Goal: Task Accomplishment & Management: Complete application form

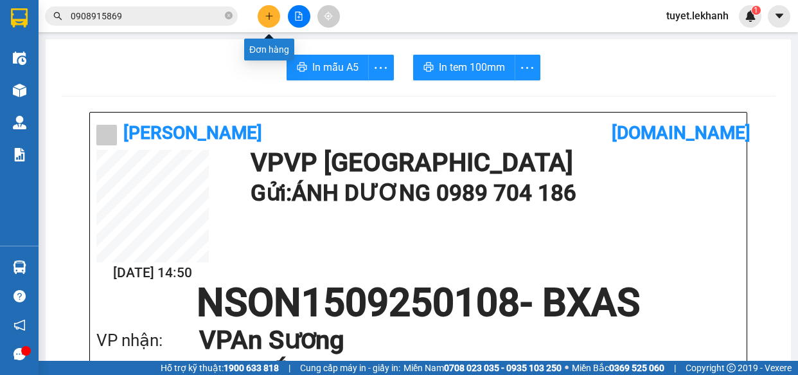
click at [271, 19] on icon "plus" at bounding box center [269, 16] width 9 height 9
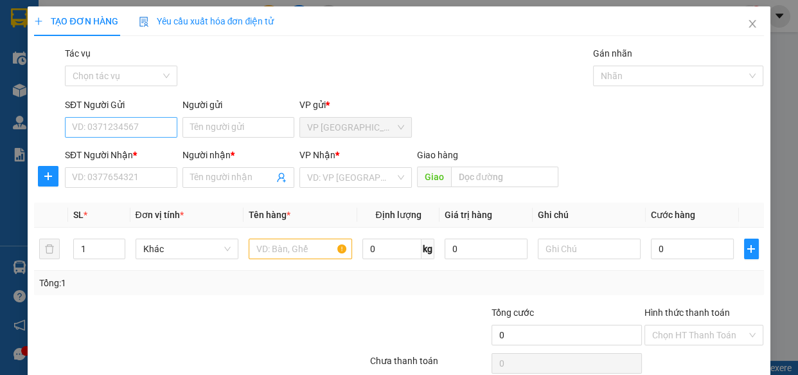
click at [130, 125] on input "SĐT Người Gửi" at bounding box center [121, 127] width 112 height 21
click at [153, 150] on div "0773600898 - GÁI" at bounding box center [120, 153] width 96 height 14
type input "0773600898"
type input "GÁI"
type input "0908927750"
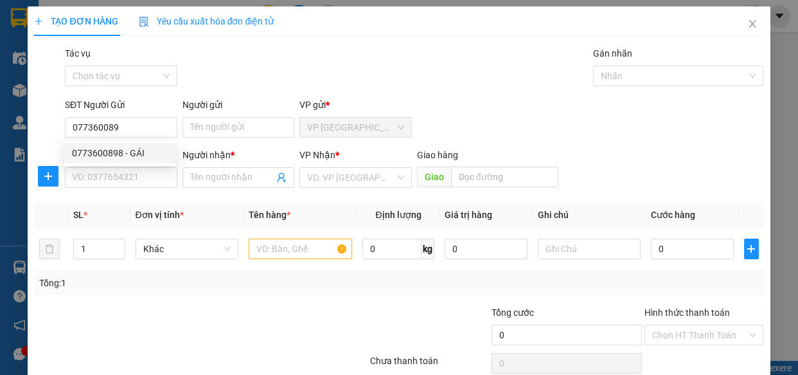
type input "cô cảnh"
type input "30.000"
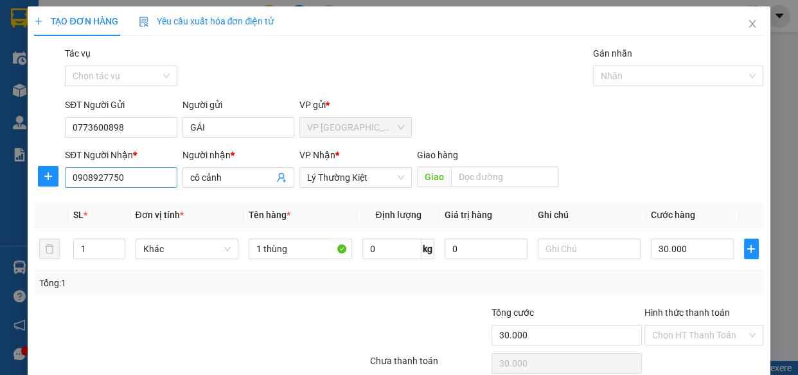
type input "0773600898"
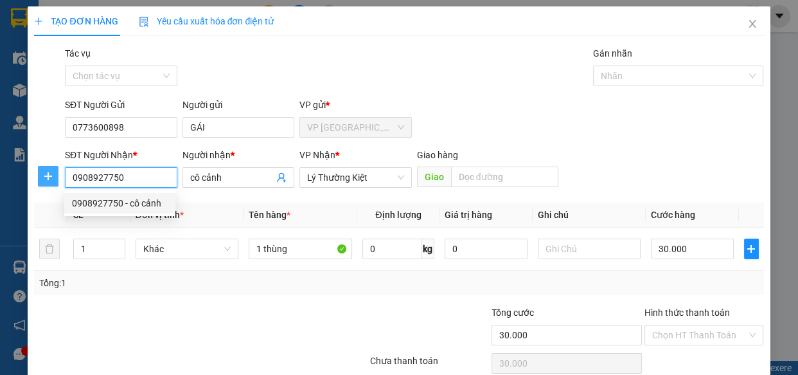
drag, startPoint x: 129, startPoint y: 179, endPoint x: 53, endPoint y: 178, distance: 75.2
click at [53, 178] on div "SĐT Người Nhận * 0908927750 Người nhận * cô cảnh VP Nhận * Lý Thường Kiệt Gi…" at bounding box center [399, 170] width 732 height 45
type input "0907722153"
click at [105, 197] on div "0907722153 - [GEOGRAPHIC_DATA]" at bounding box center [144, 203] width 145 height 14
type input "HÀ"
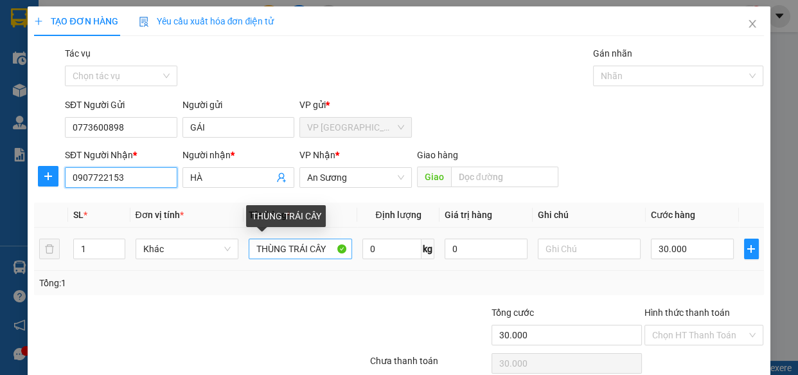
type input "0907722153"
drag, startPoint x: 254, startPoint y: 249, endPoint x: 325, endPoint y: 249, distance: 70.7
click at [325, 249] on input "THÙNG TRÁI CÂY" at bounding box center [300, 248] width 103 height 21
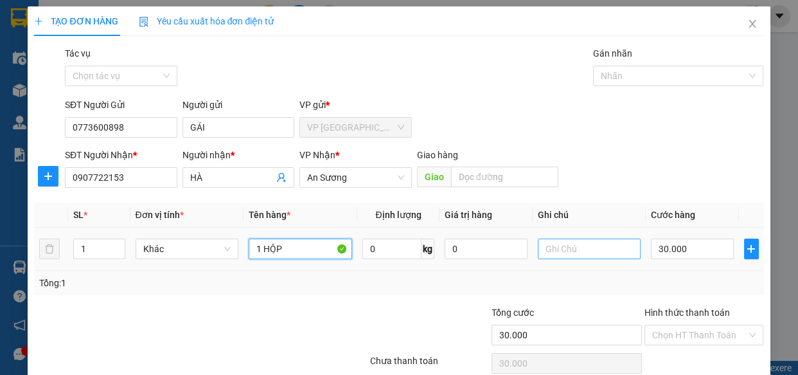
type input "1 HỘP"
click at [597, 249] on input "text" at bounding box center [589, 248] width 103 height 21
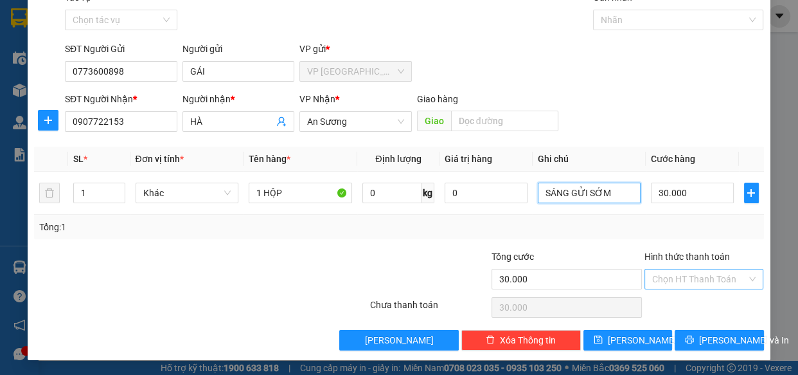
type input "SÁNG GỬI SỚM"
click at [724, 277] on input "Hình thức thanh toán" at bounding box center [699, 278] width 95 height 19
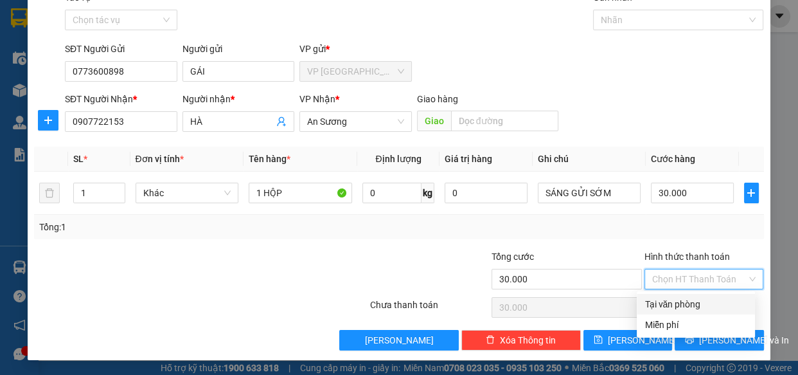
click at [706, 308] on div "Tại văn phòng" at bounding box center [696, 304] width 103 height 14
type input "0"
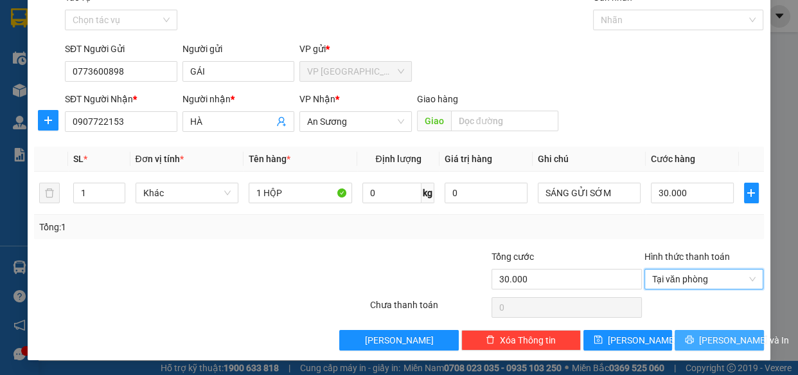
click at [712, 337] on span "[PERSON_NAME] và In" at bounding box center [744, 340] width 90 height 14
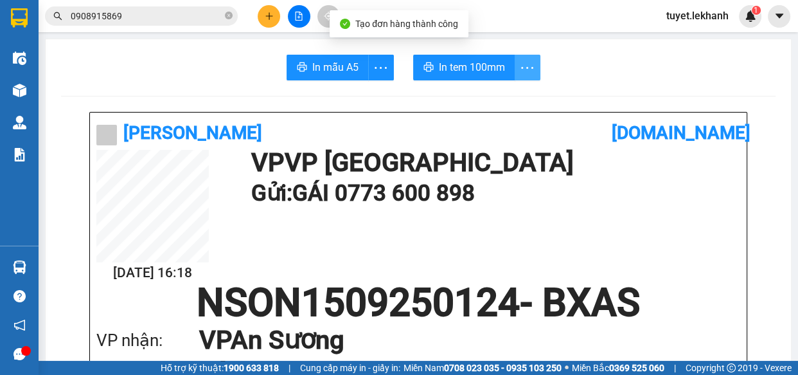
click at [519, 66] on icon "more" at bounding box center [527, 68] width 16 height 16
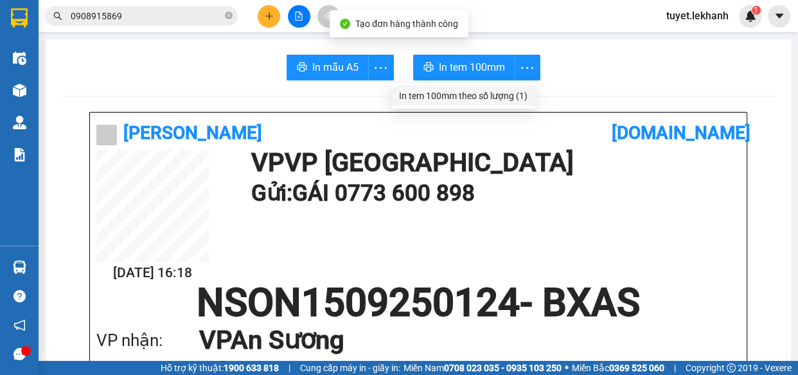
click at [522, 93] on div "In tem 100mm theo số lượng (1)" at bounding box center [463, 96] width 129 height 14
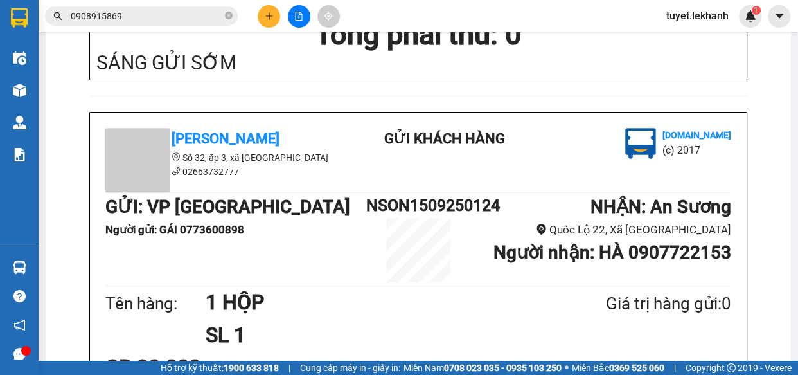
scroll to position [700, 0]
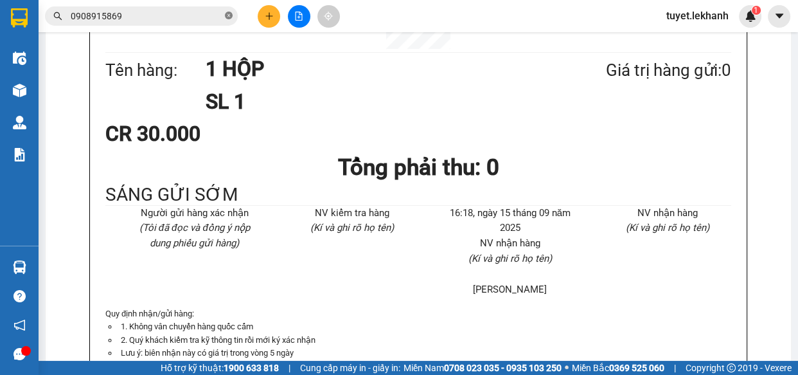
click at [227, 17] on icon "close-circle" at bounding box center [229, 16] width 8 height 8
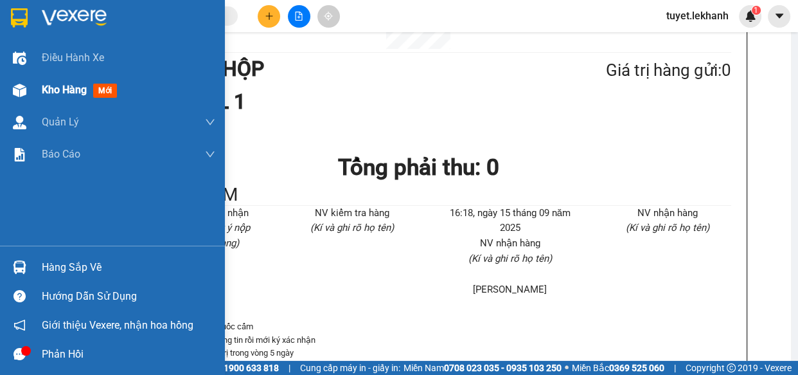
click at [15, 93] on img at bounding box center [19, 90] width 13 height 13
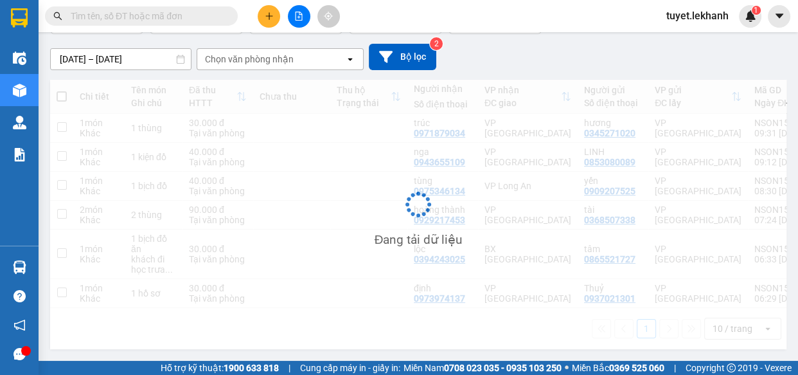
scroll to position [103, 0]
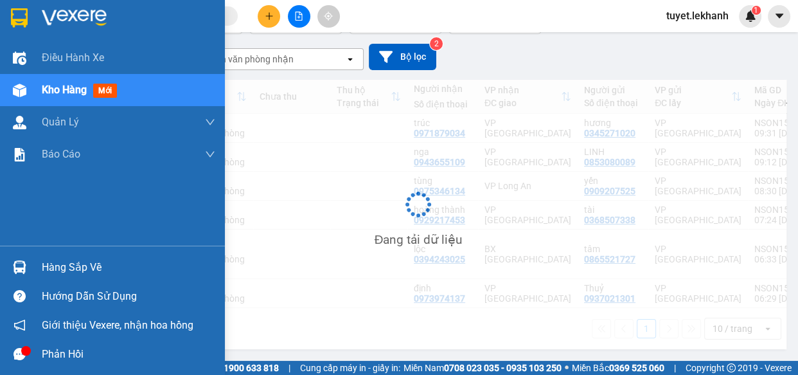
click at [65, 94] on span "Kho hàng" at bounding box center [64, 90] width 45 height 12
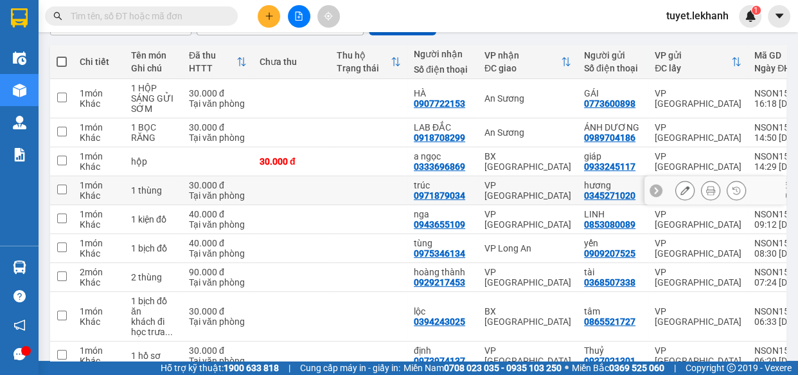
scroll to position [0, 0]
